Goal: Task Accomplishment & Management: Use online tool/utility

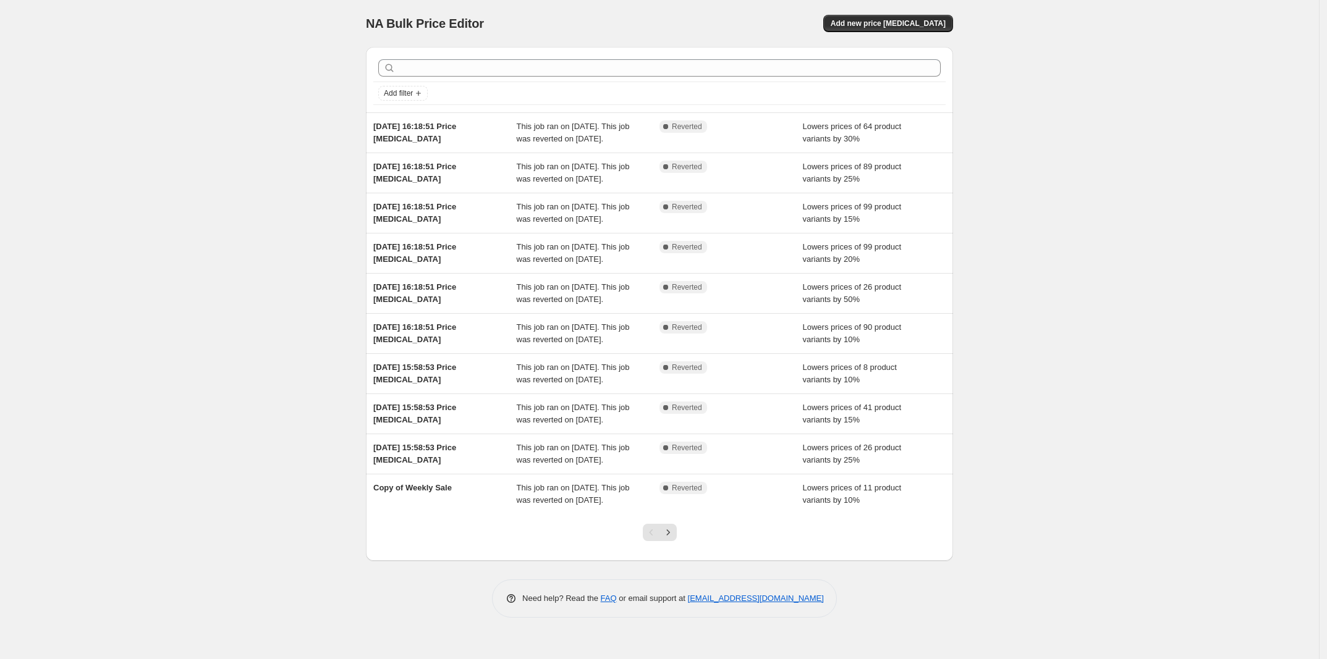
click at [212, 293] on div "NA Bulk Price Editor. This page is ready NA Bulk Price Editor Add new price [ME…" at bounding box center [659, 329] width 1319 height 659
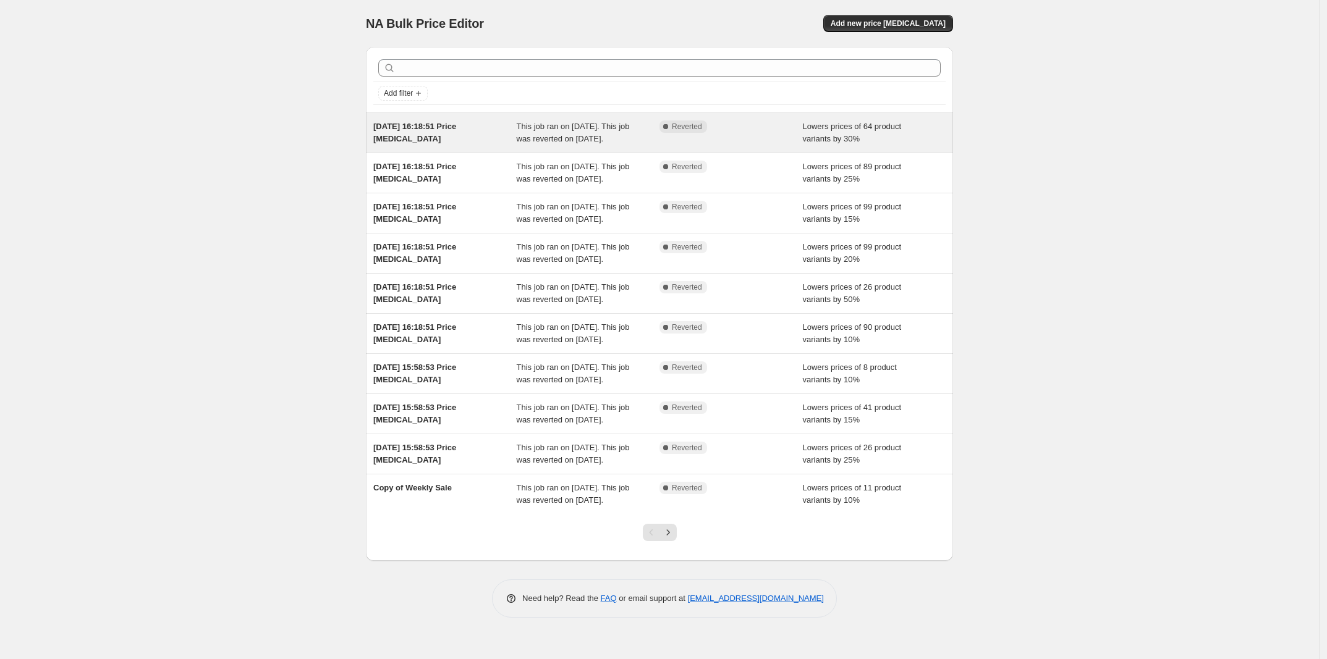
click at [496, 129] on div "6 Aug 2025, 16:18:51 Price change job" at bounding box center [444, 133] width 143 height 25
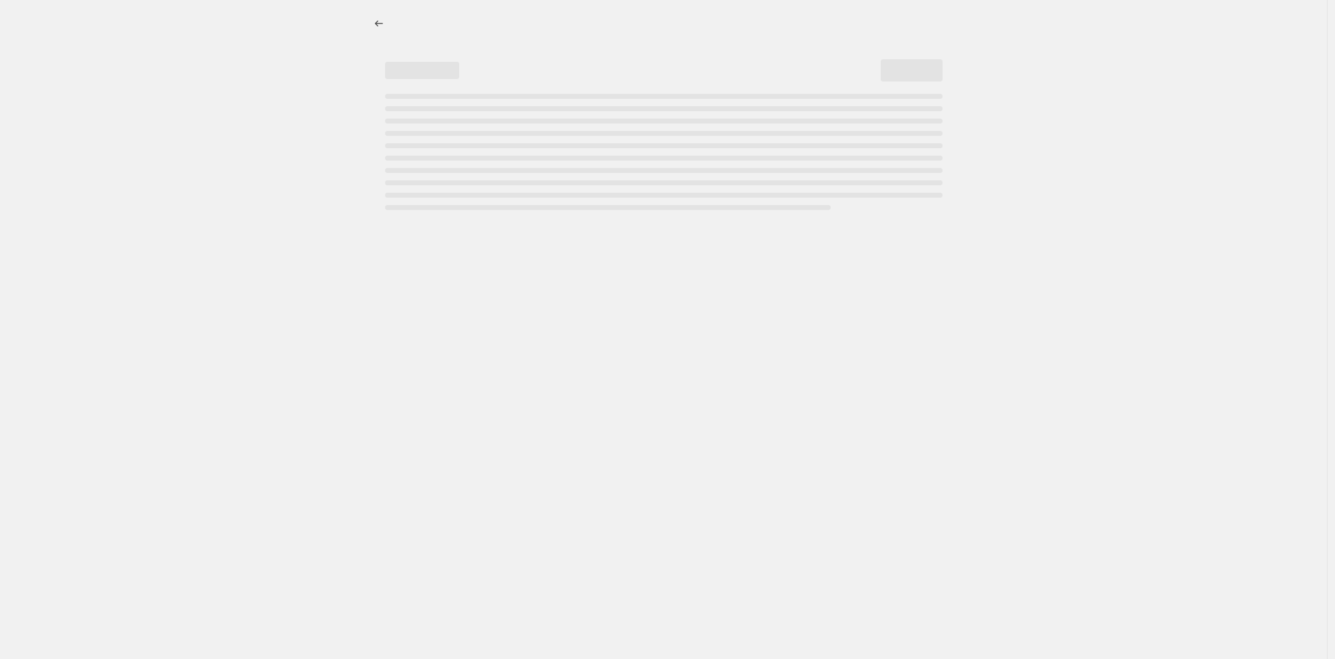
select select "percentage"
select select "no_change"
select select "tag"
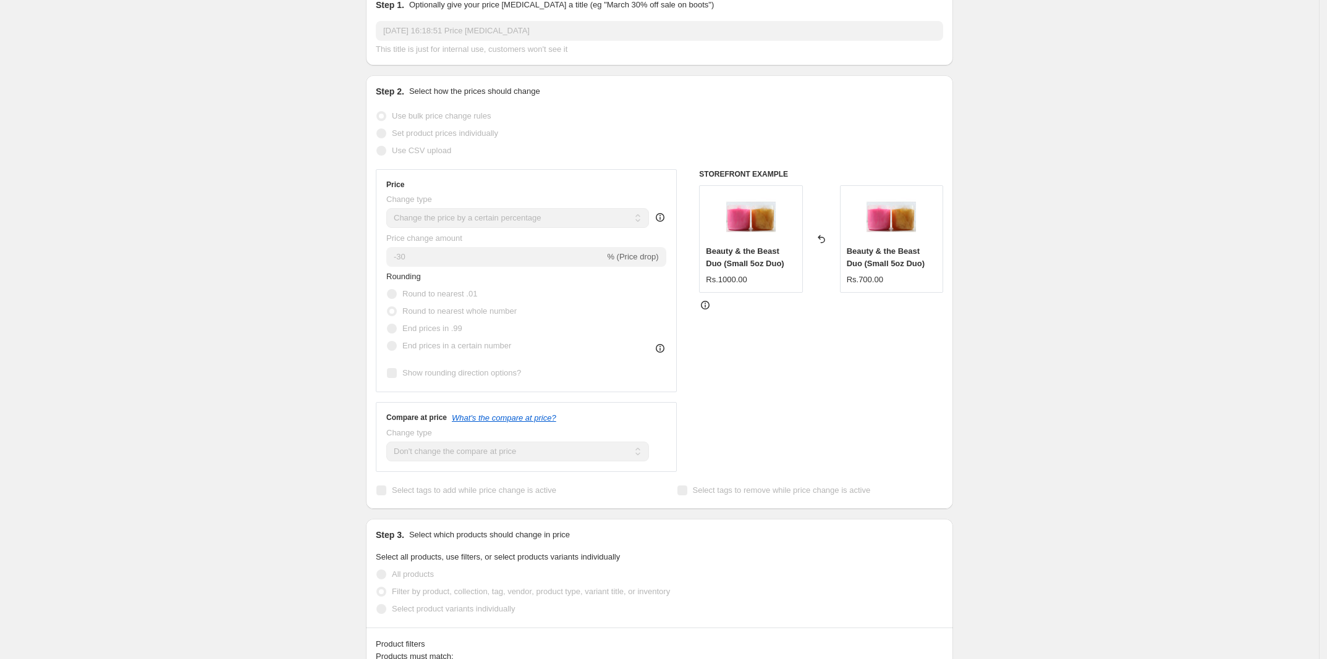
scroll to position [155, 0]
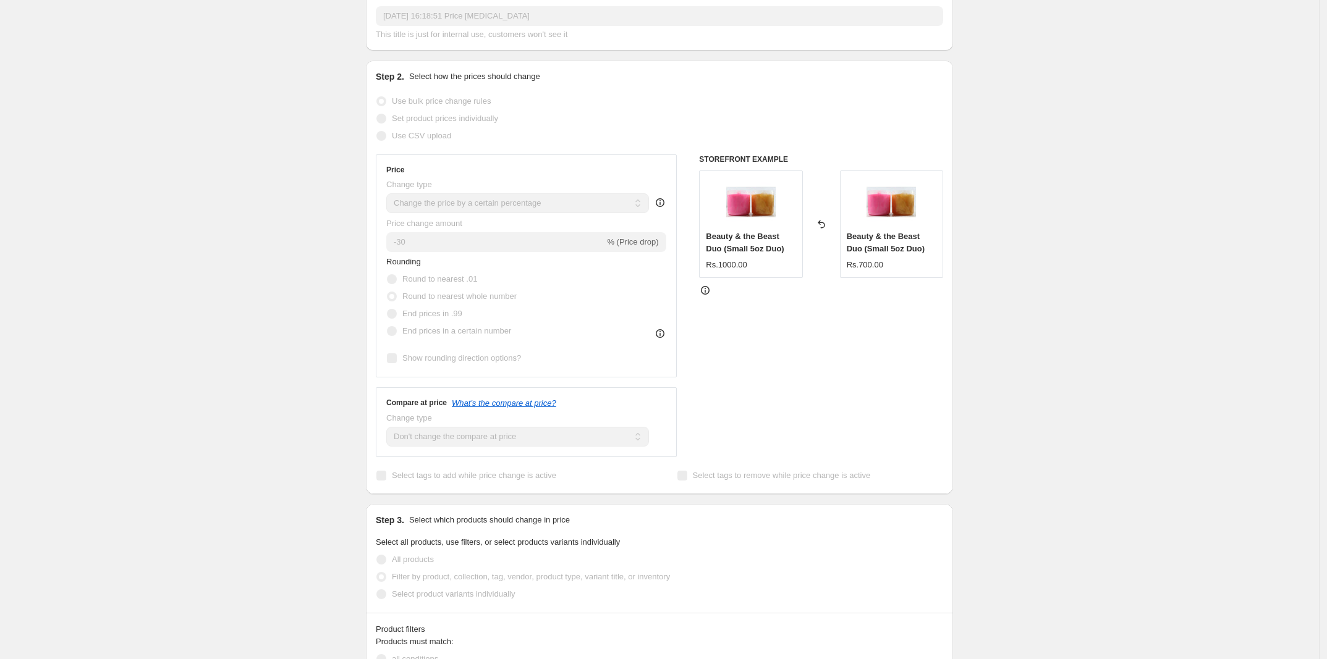
drag, startPoint x: 635, startPoint y: 294, endPoint x: 651, endPoint y: 302, distance: 17.4
